Goal: Task Accomplishment & Management: Manage account settings

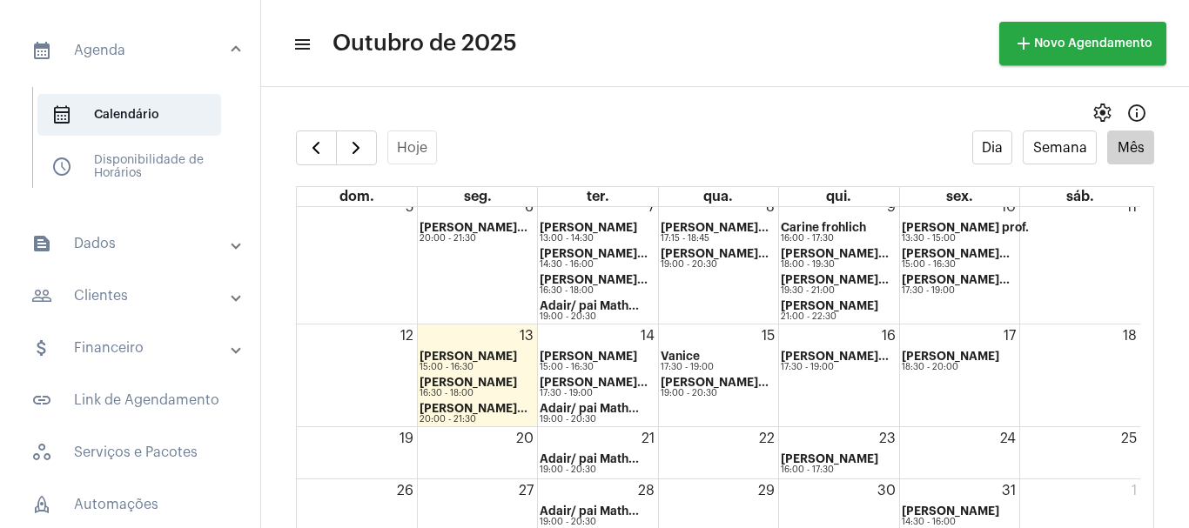
scroll to position [135, 0]
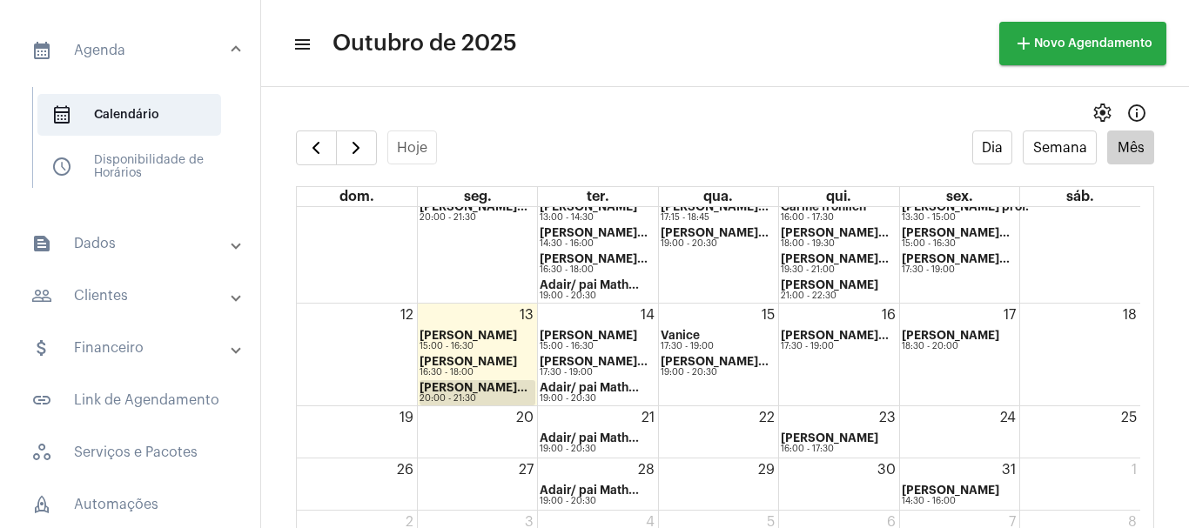
click at [436, 389] on strong "[PERSON_NAME]..." at bounding box center [474, 387] width 108 height 11
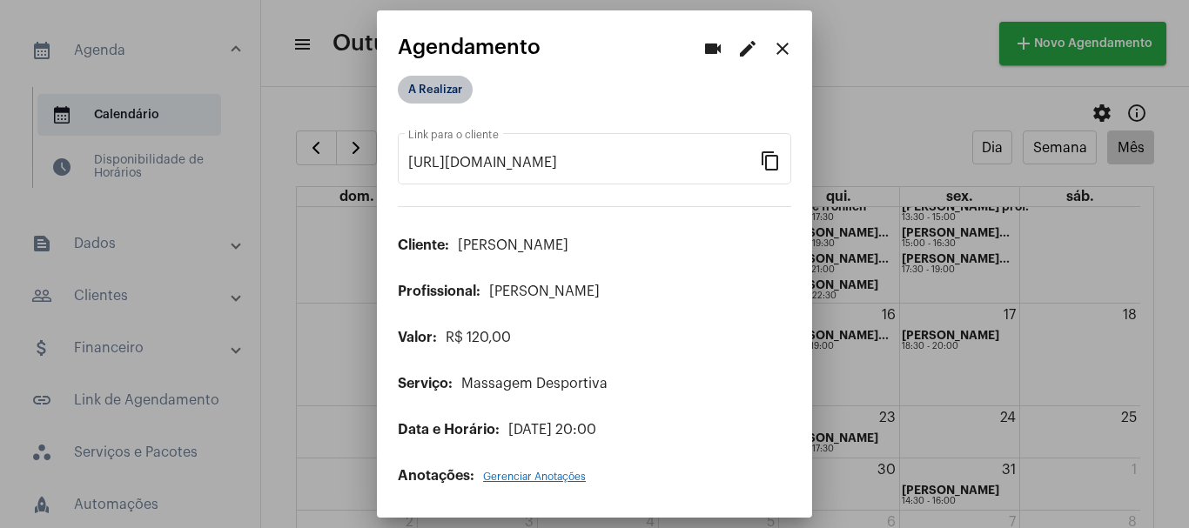
click at [451, 91] on mat-chip "A Realizar" at bounding box center [435, 90] width 75 height 28
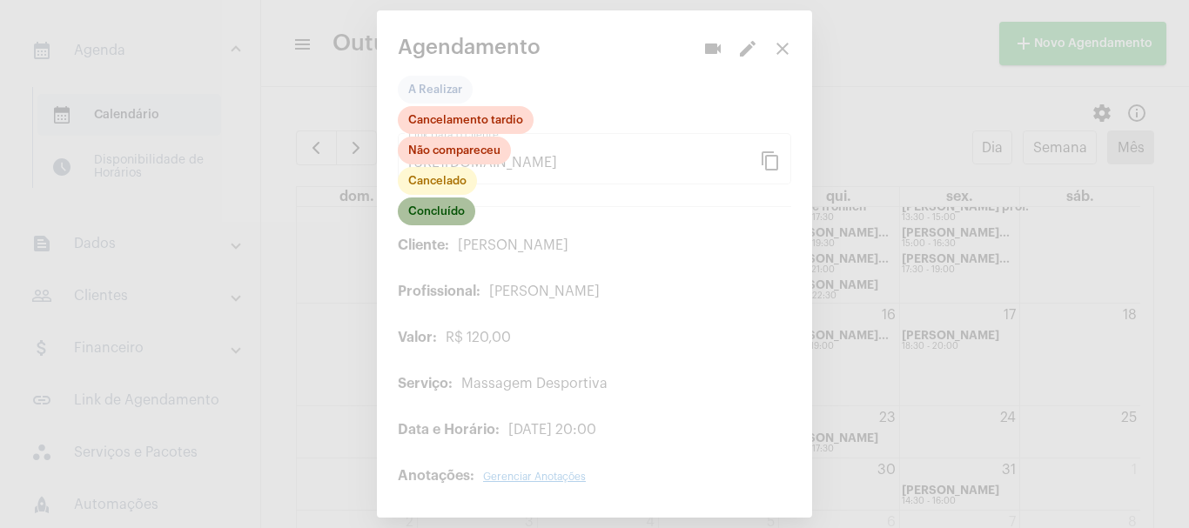
click at [428, 209] on mat-chip "Concluído" at bounding box center [436, 212] width 77 height 28
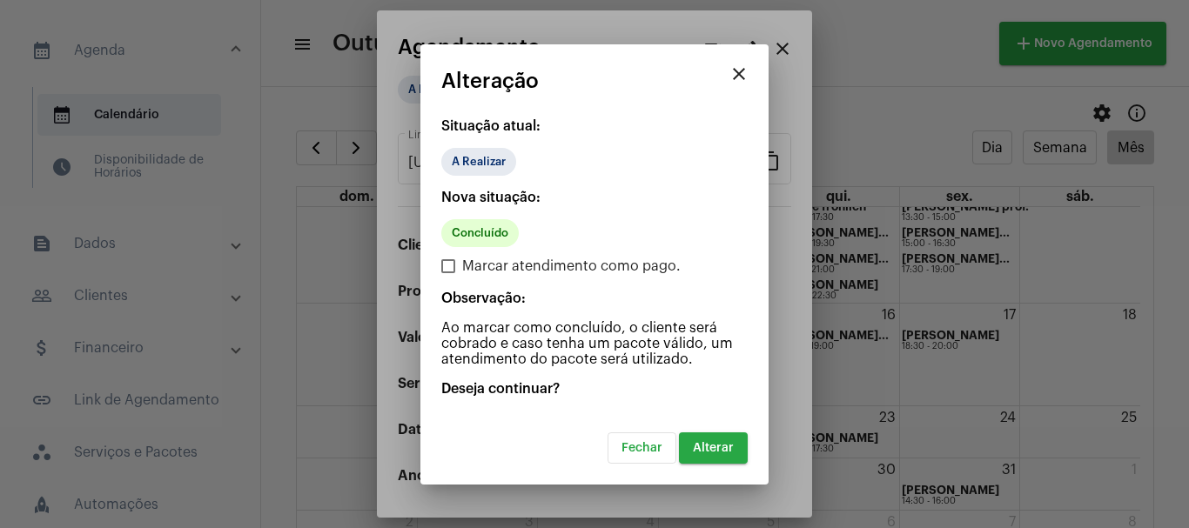
click at [710, 456] on button "Alterar" at bounding box center [713, 448] width 69 height 31
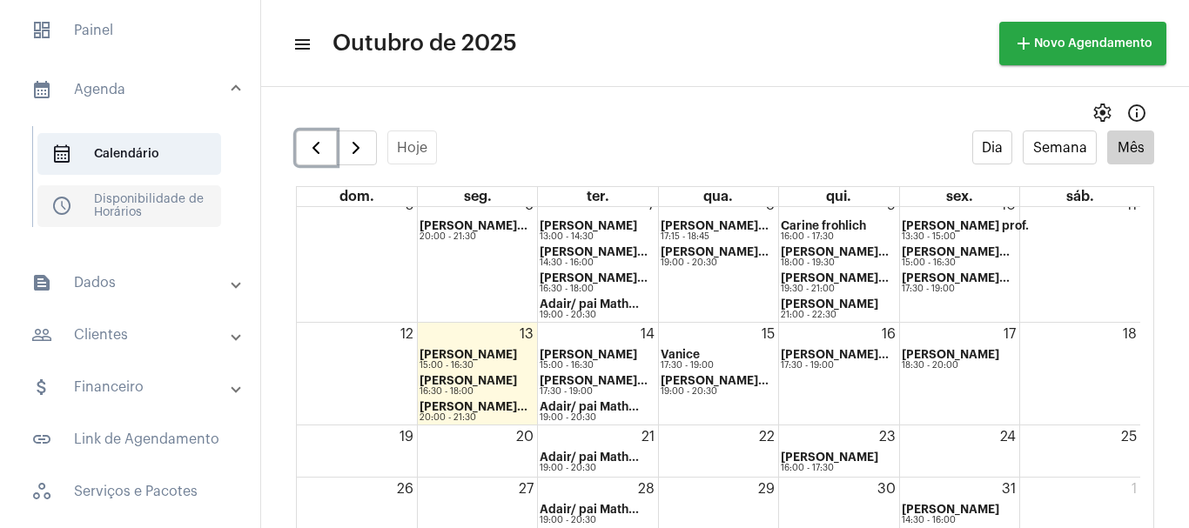
scroll to position [10, 0]
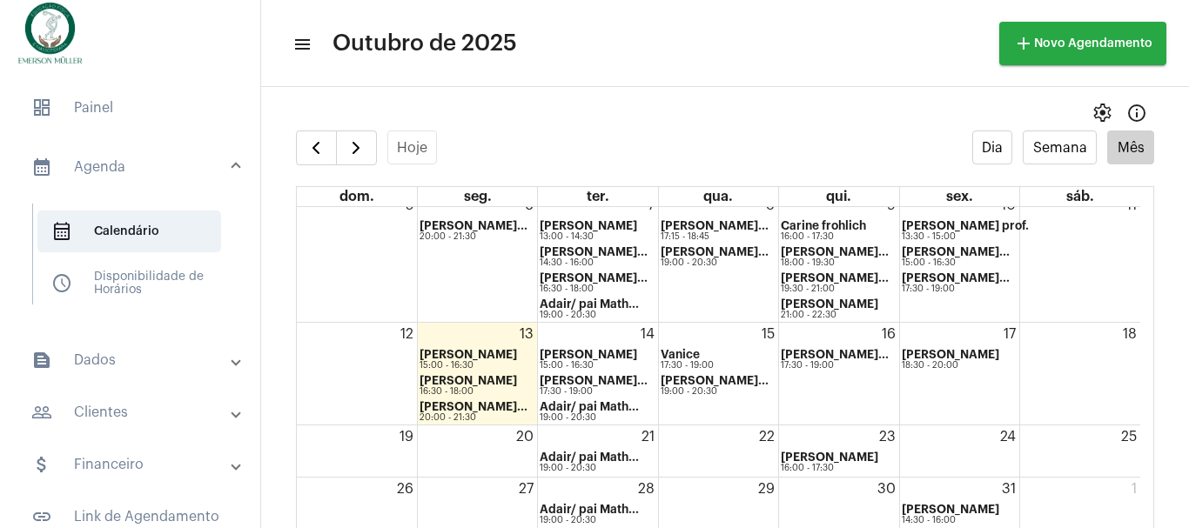
click at [118, 461] on mat-panel-title "attach_money Financeiro" at bounding box center [131, 464] width 201 height 21
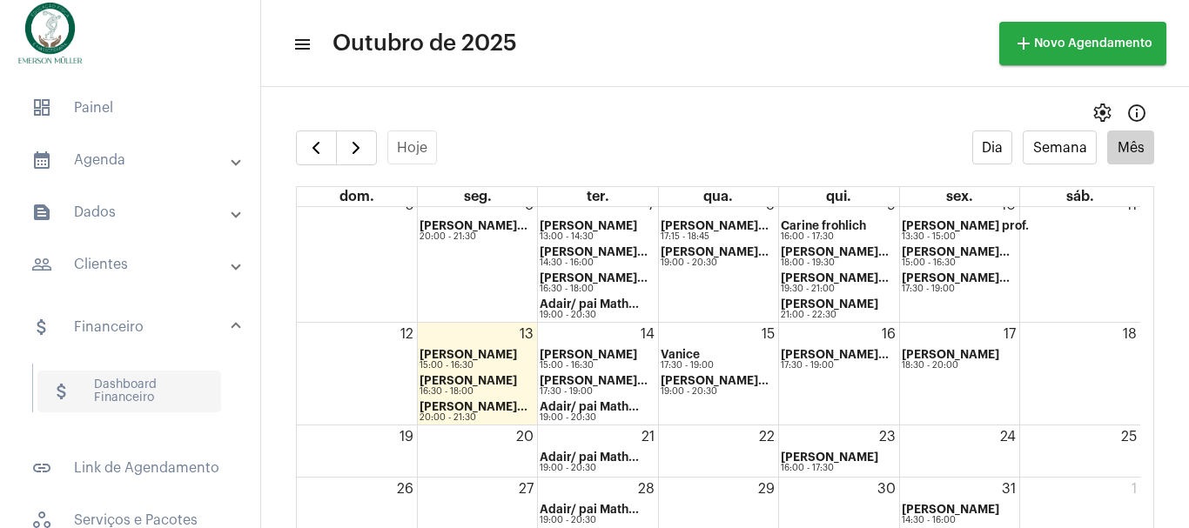
click at [109, 392] on span "attach_money Dashboard Financeiro" at bounding box center [129, 392] width 184 height 42
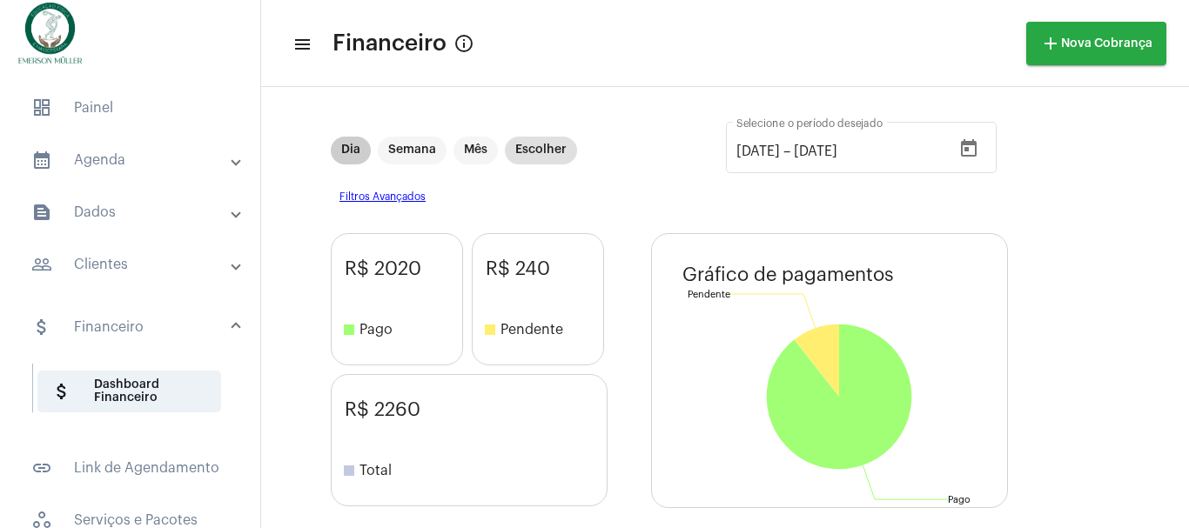
click at [353, 151] on mat-chip "Dia" at bounding box center [351, 151] width 40 height 28
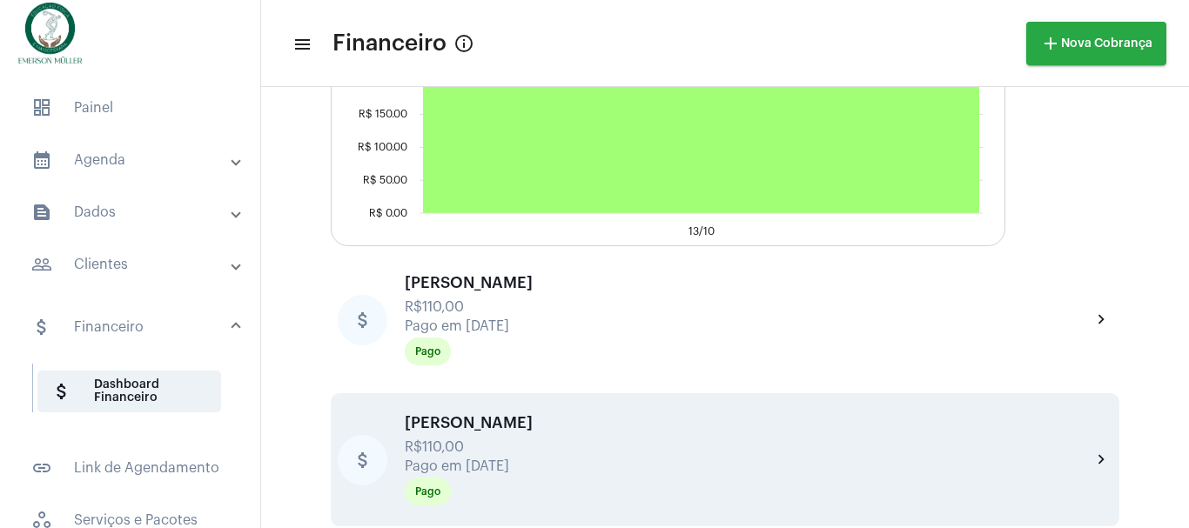
scroll to position [726, 0]
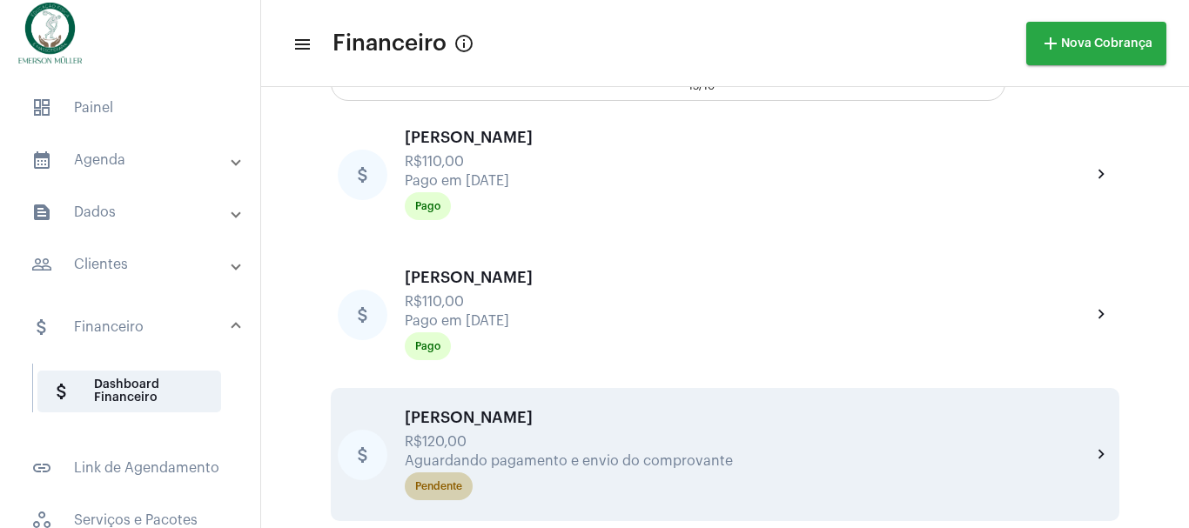
click at [456, 481] on div "Pendente" at bounding box center [438, 486] width 47 height 11
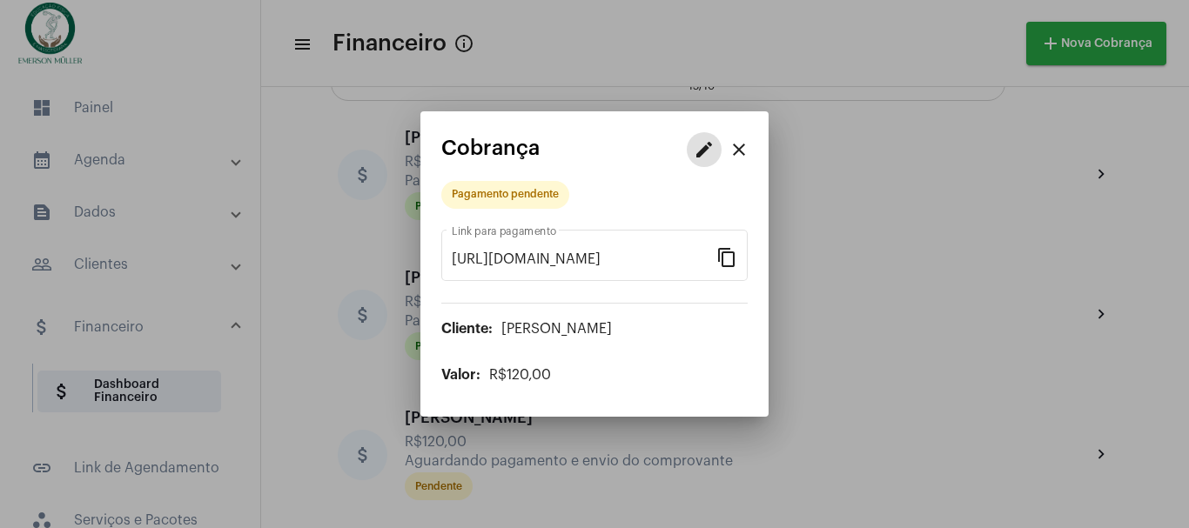
click at [699, 155] on mat-icon "edit" at bounding box center [704, 149] width 21 height 21
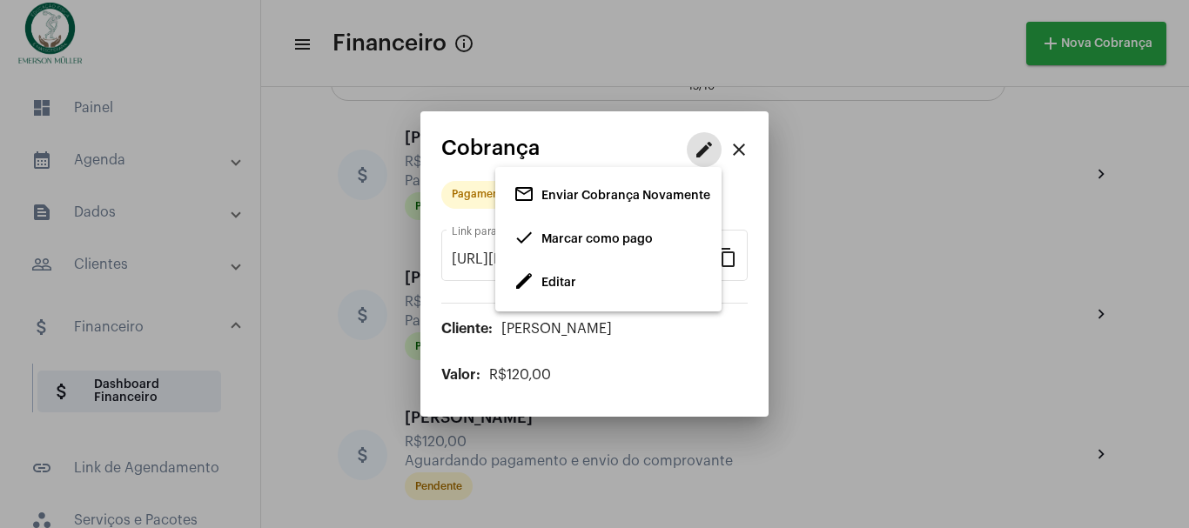
click at [551, 288] on span "edit Editar" at bounding box center [545, 282] width 63 height 31
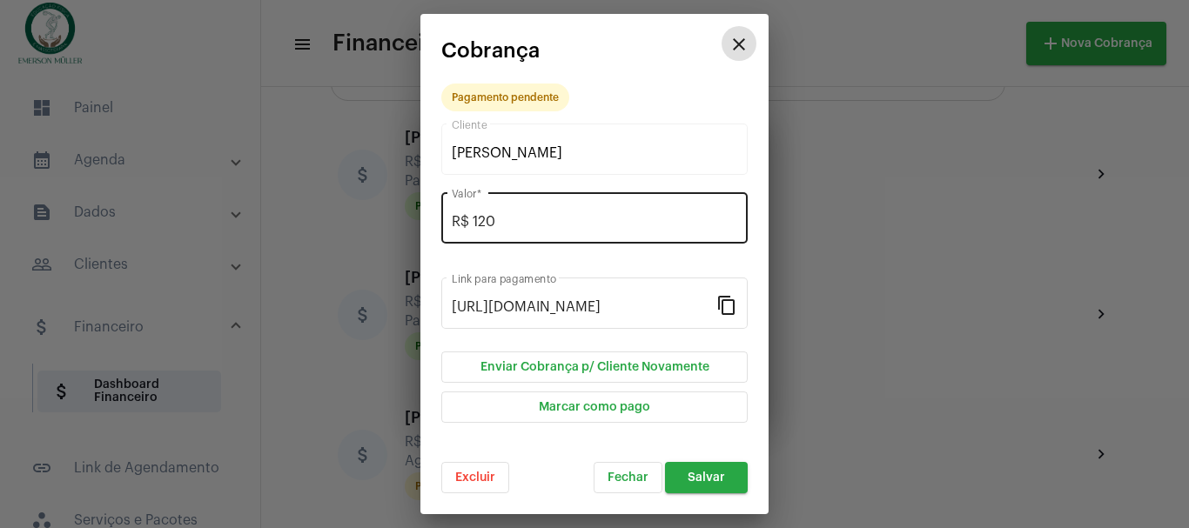
click at [514, 222] on input "R$ 120" at bounding box center [594, 222] width 285 height 16
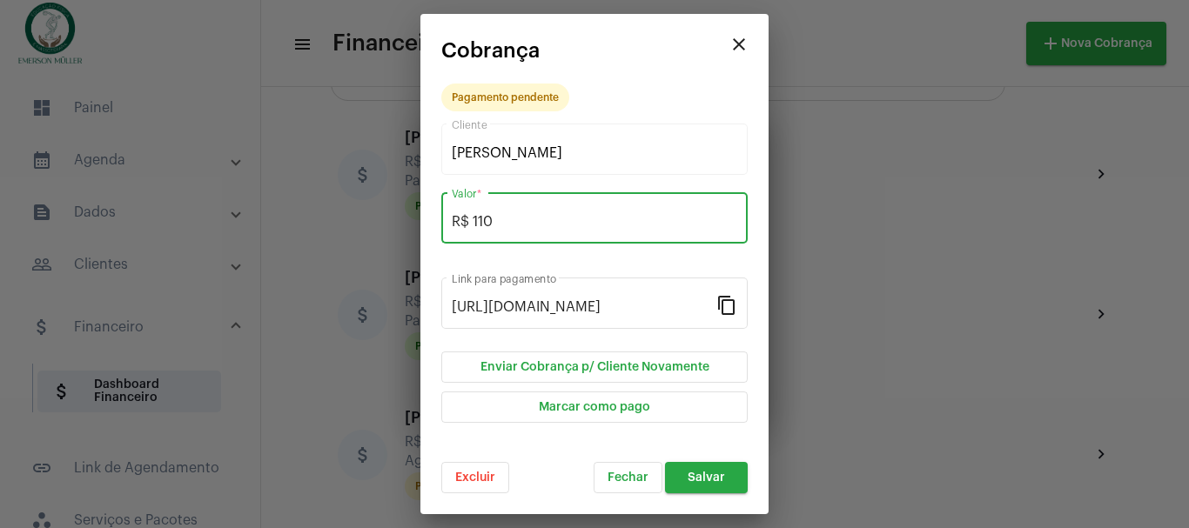
type input "R$ 110"
click at [712, 480] on span "Salvar" at bounding box center [706, 478] width 37 height 12
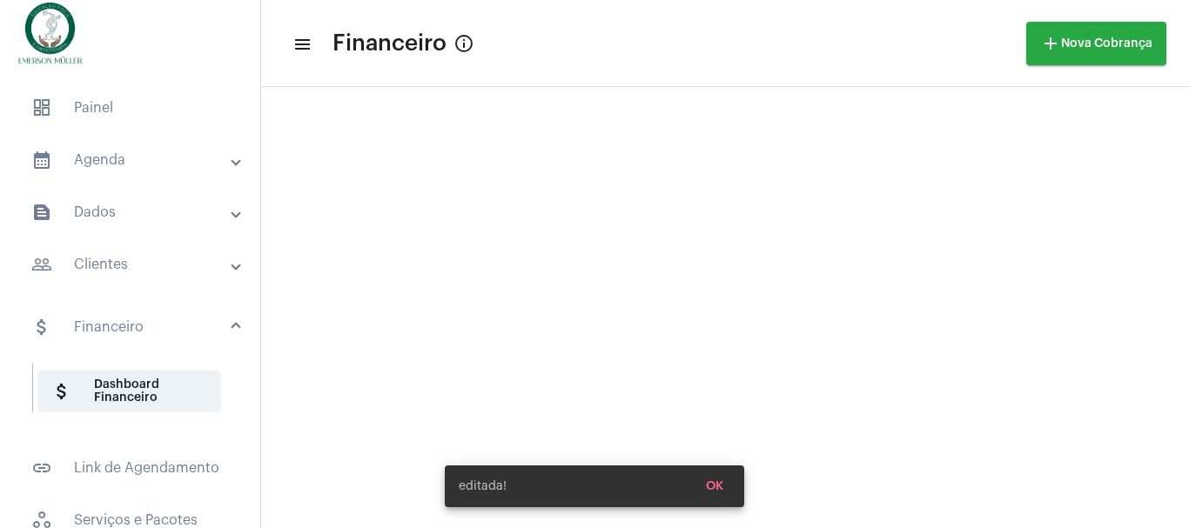
scroll to position [726, 0]
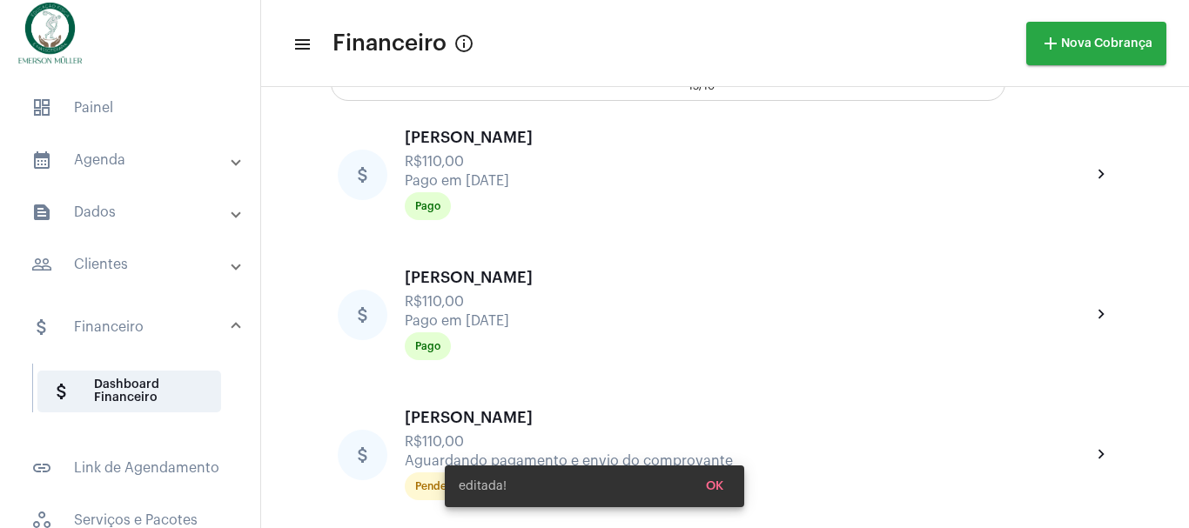
click at [428, 486] on div "editada! OK" at bounding box center [594, 487] width 341 height 84
click at [432, 484] on div "editada! OK" at bounding box center [594, 487] width 341 height 84
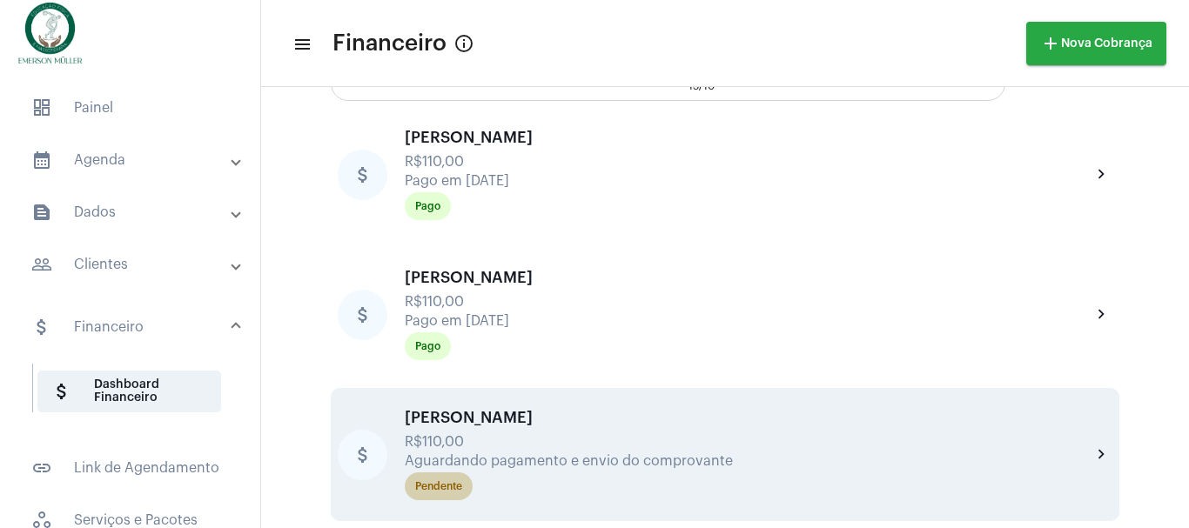
click at [437, 484] on div "Pendente" at bounding box center [438, 486] width 47 height 11
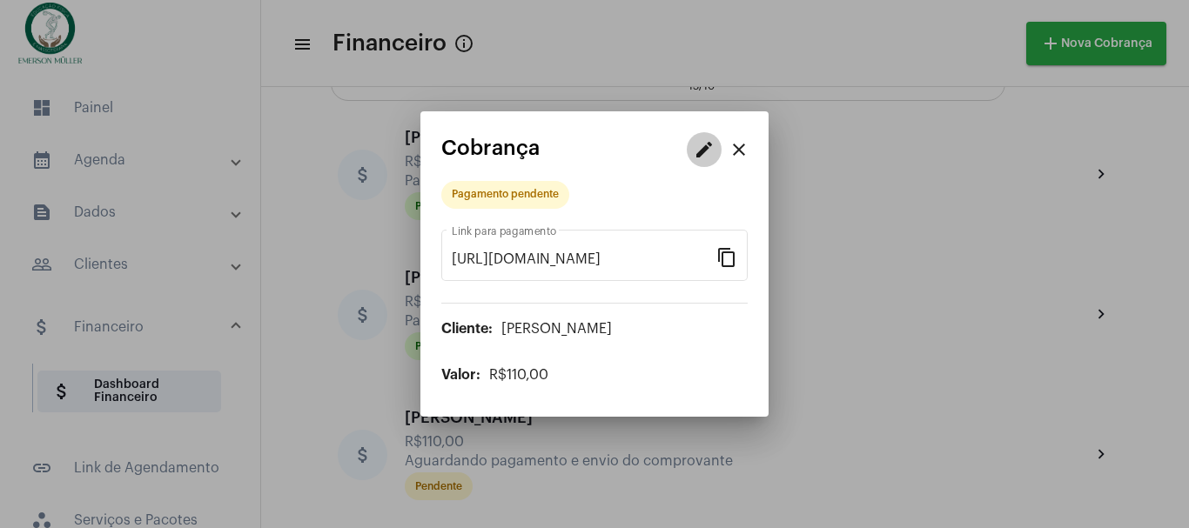
click at [707, 151] on mat-icon "edit" at bounding box center [704, 149] width 21 height 21
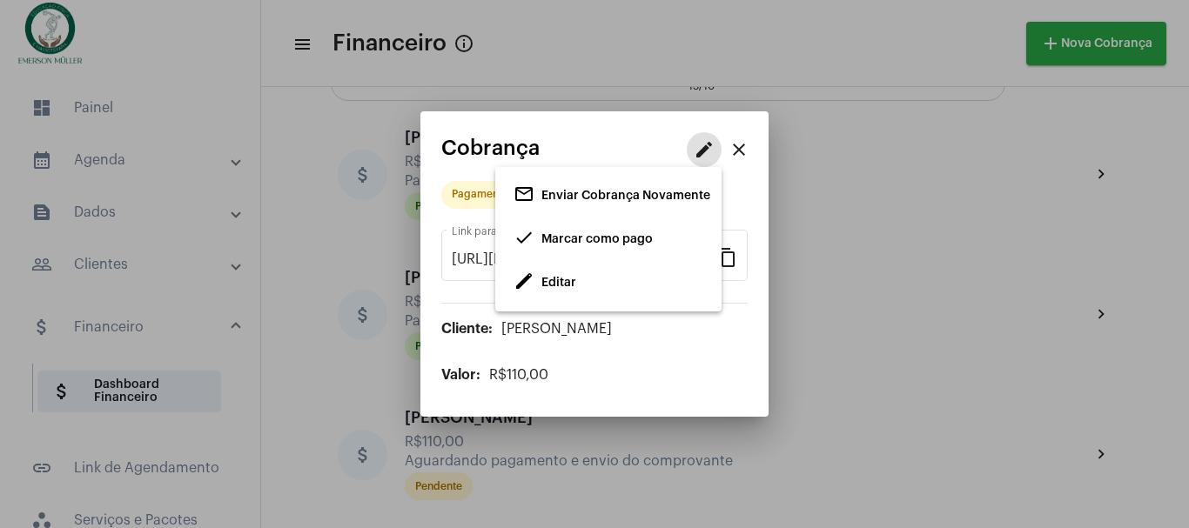
click at [593, 230] on span "done Marcar como pago" at bounding box center [583, 239] width 139 height 31
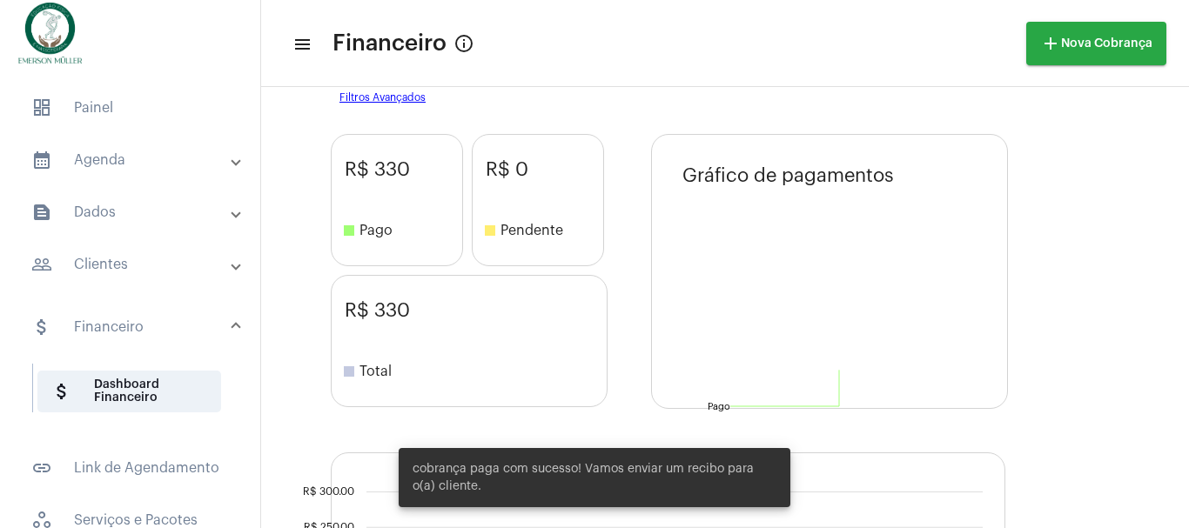
scroll to position [726, 0]
